Goal: Entertainment & Leisure: Consume media (video, audio)

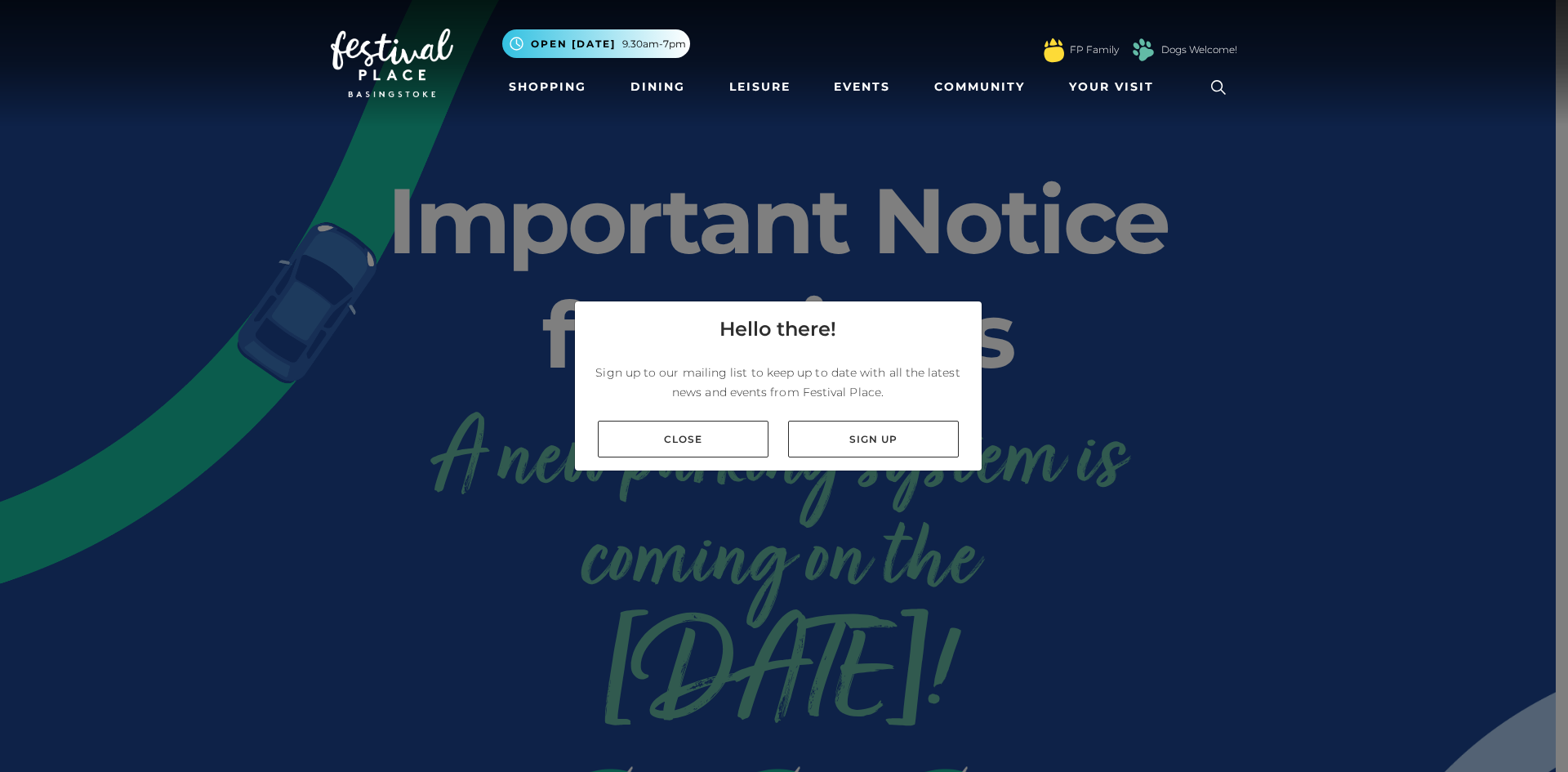
click at [709, 430] on link "Close" at bounding box center [683, 439] width 171 height 37
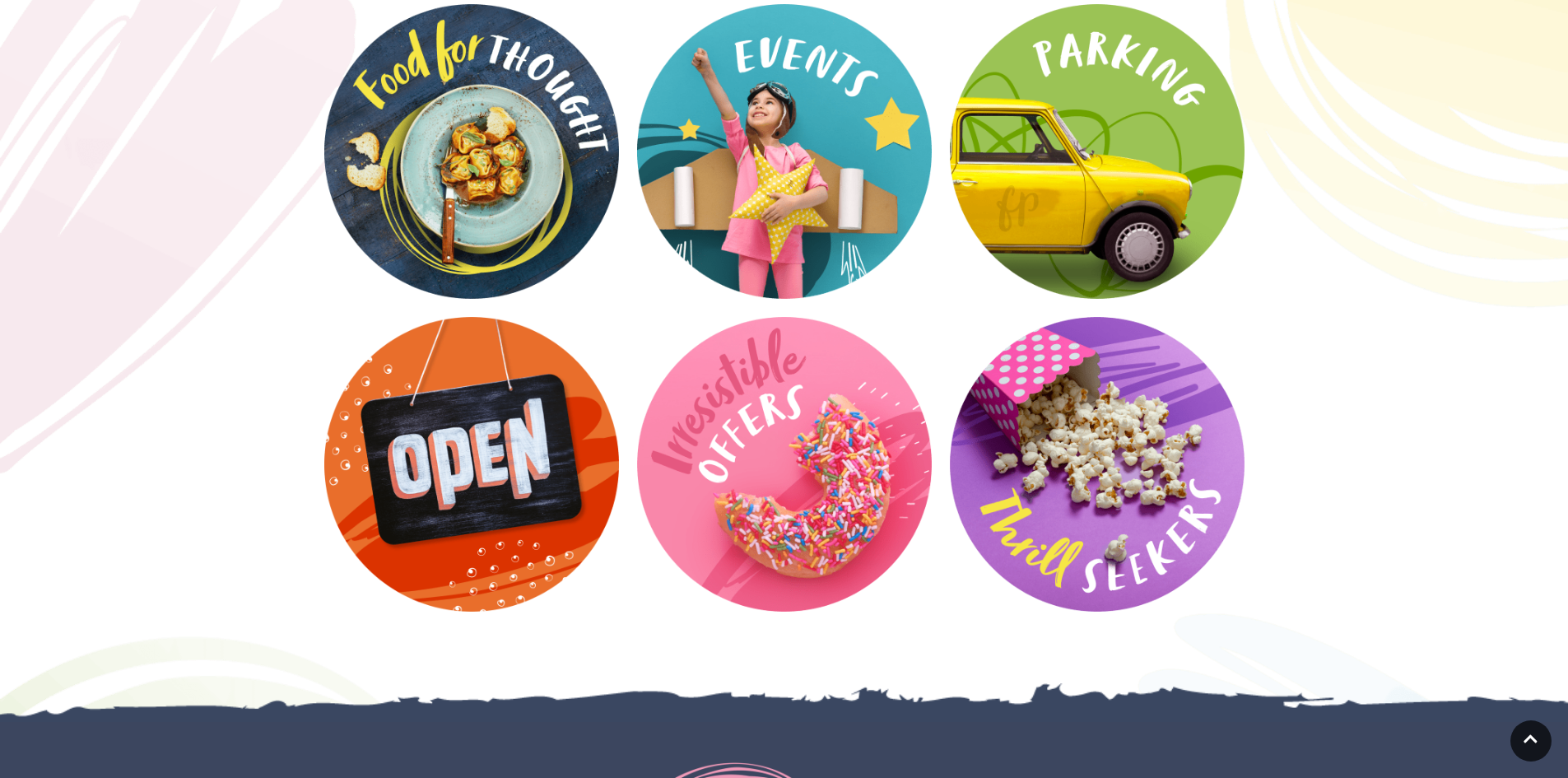
scroll to position [2140, 0]
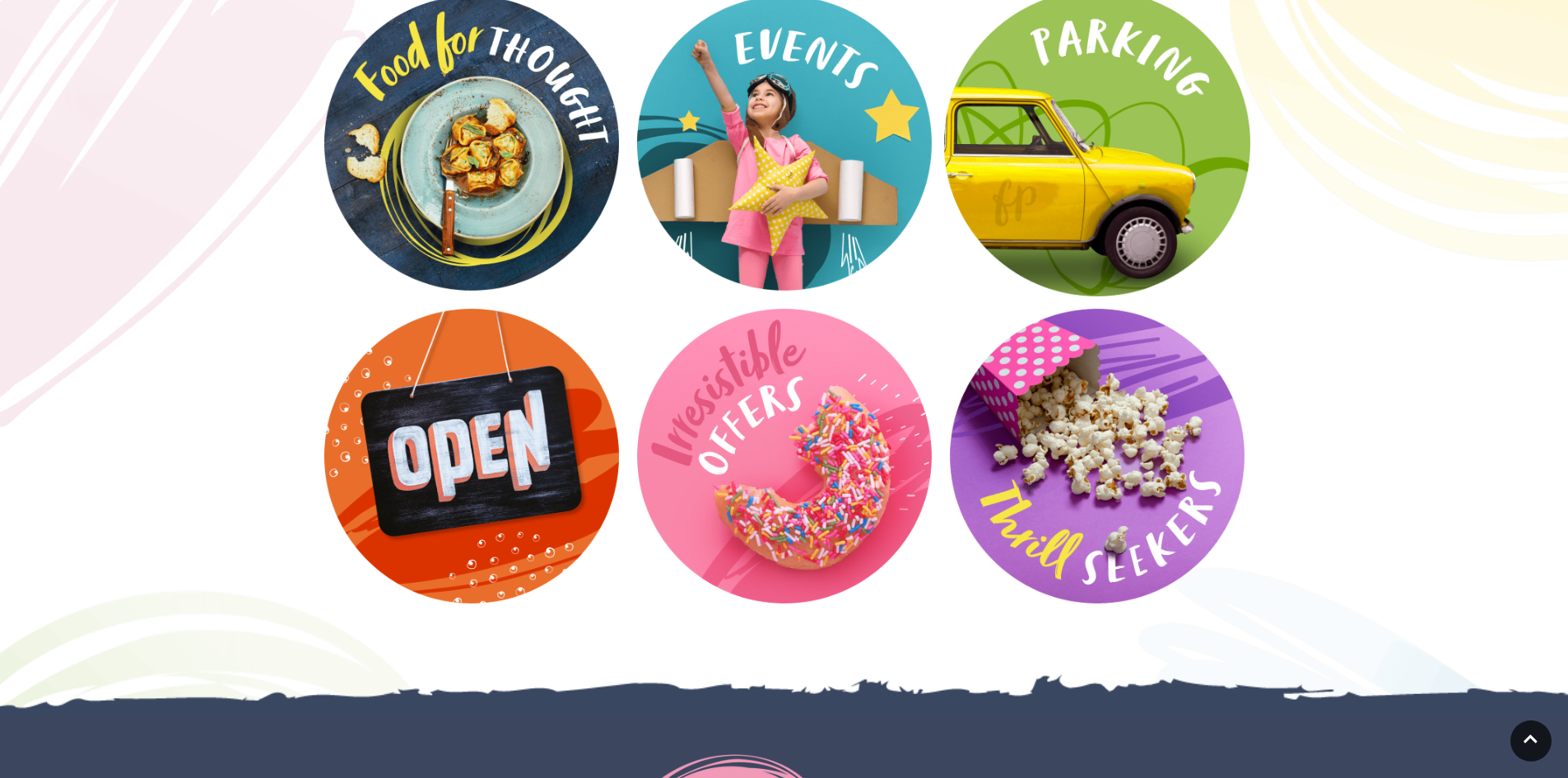
click at [1060, 155] on video at bounding box center [1097, 143] width 306 height 306
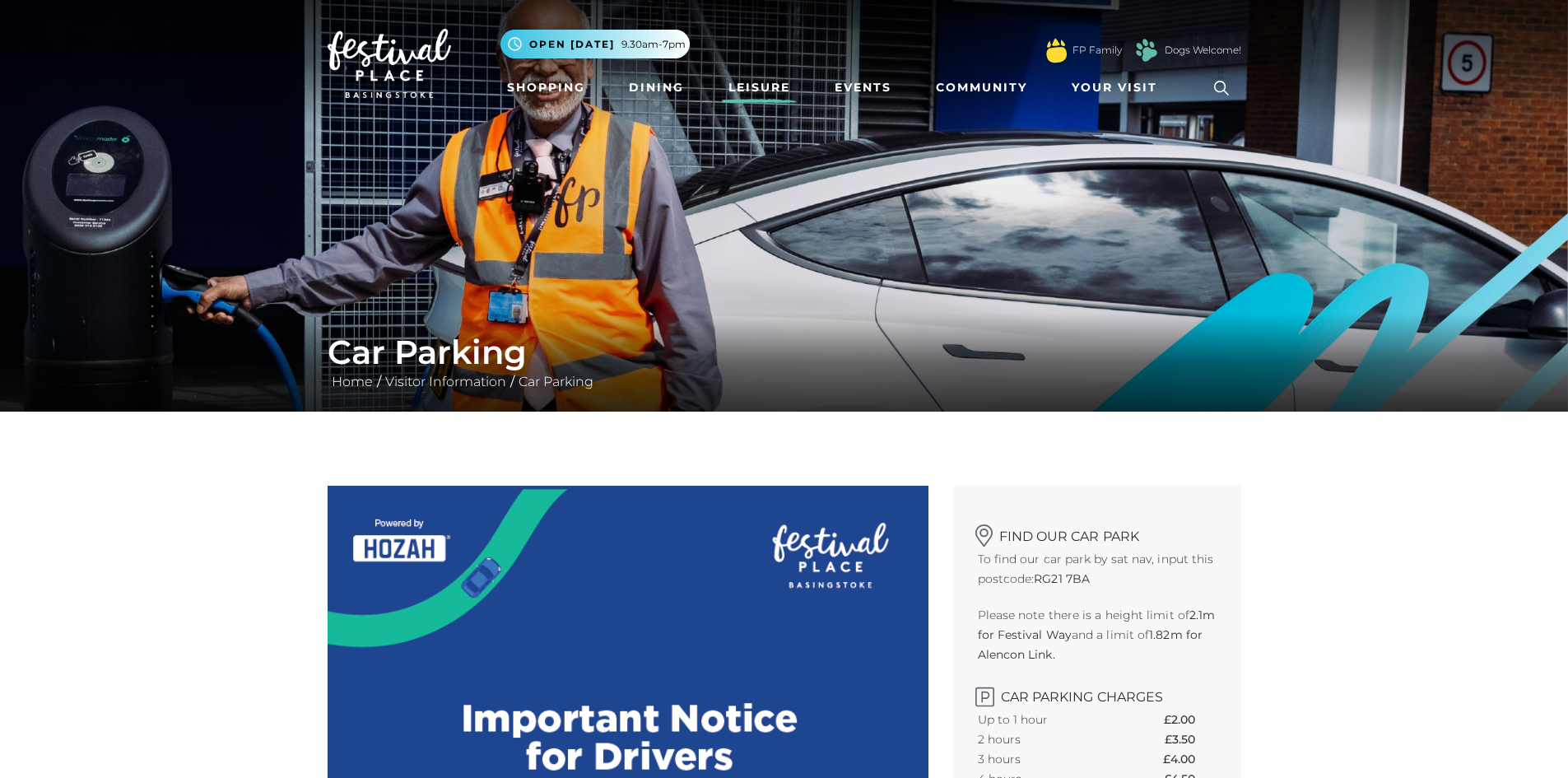
click at [760, 83] on link "Leisure" at bounding box center [759, 88] width 75 height 31
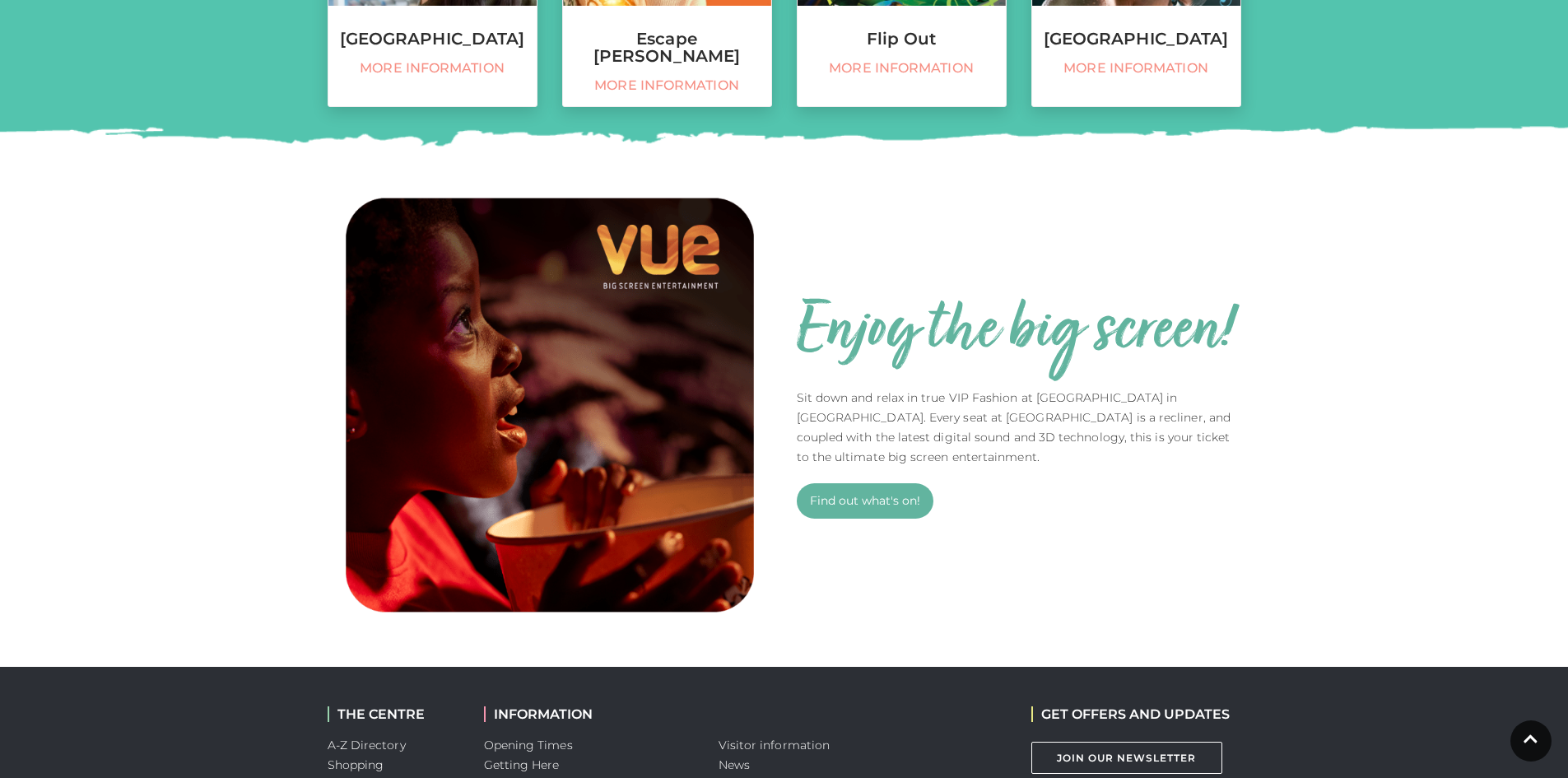
scroll to position [988, 0]
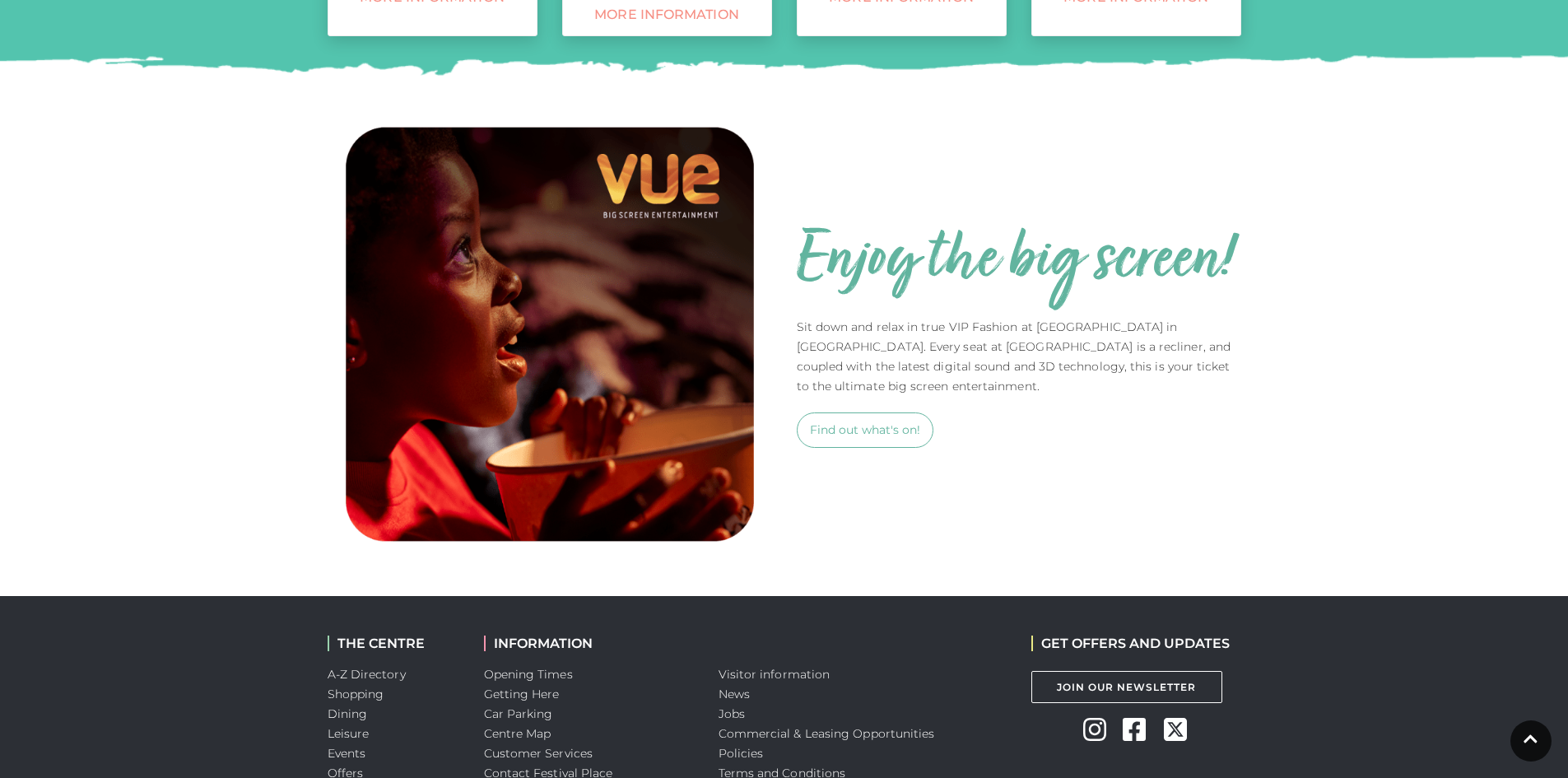
click at [880, 432] on link "Find out what's on!" at bounding box center [865, 430] width 137 height 36
